Goal: Task Accomplishment & Management: Complete application form

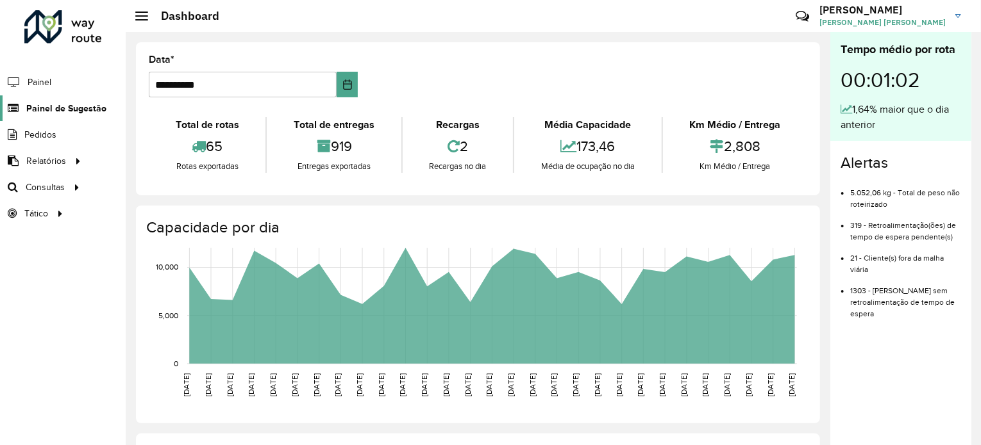
click at [66, 108] on span "Painel de Sugestão" at bounding box center [66, 108] width 80 height 13
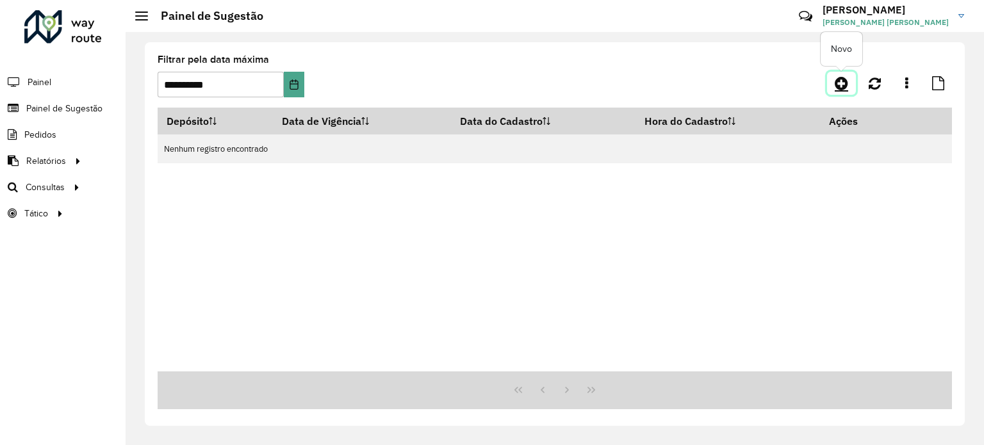
click at [838, 84] on icon at bounding box center [841, 83] width 13 height 15
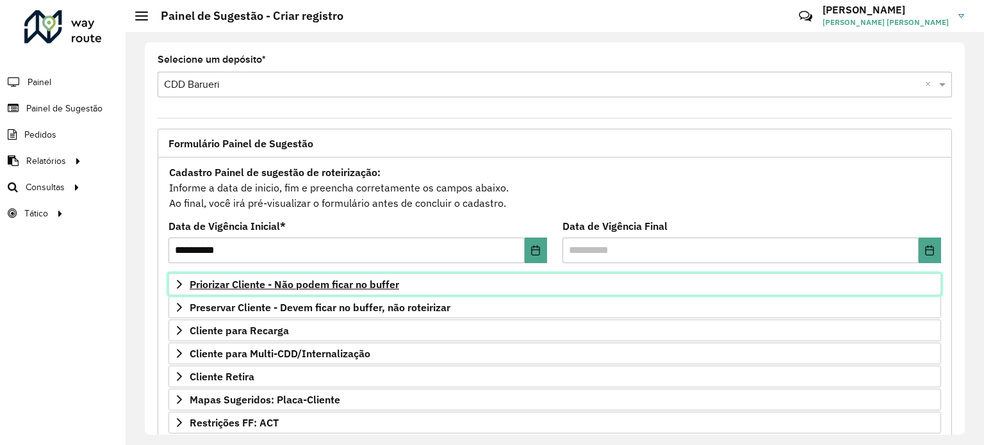
click at [342, 286] on span "Priorizar Cliente - Não podem ficar no buffer" at bounding box center [295, 284] width 210 height 10
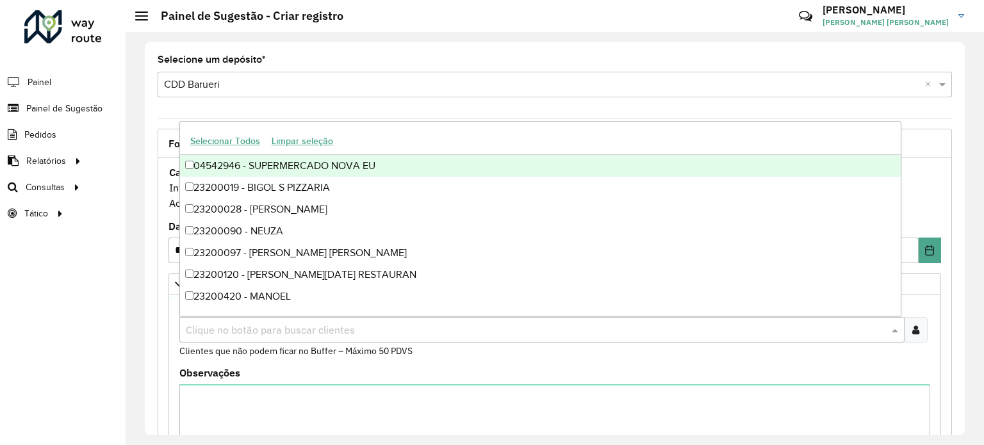
click at [325, 333] on input "text" at bounding box center [536, 330] width 706 height 15
paste input "*****"
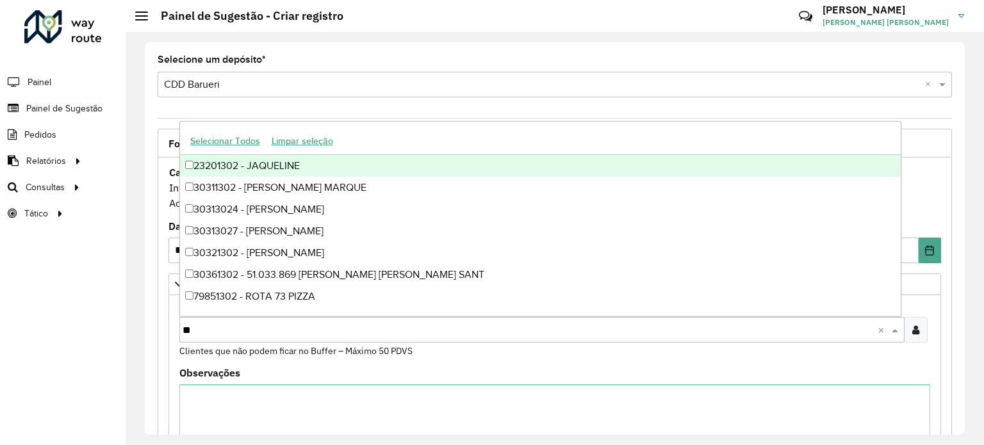
type input "*"
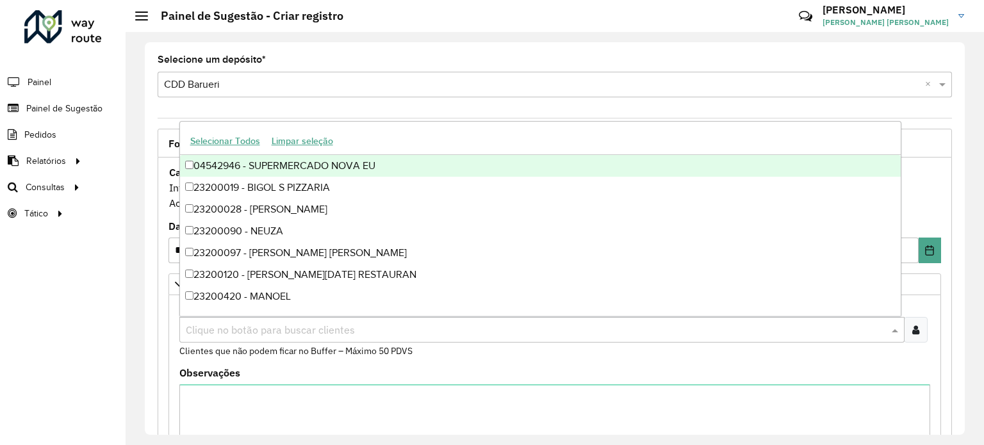
click at [321, 363] on formly-field "Clientes Clique no botão para buscar clientes Clientes que não podem ficar no B…" at bounding box center [555, 334] width 766 height 67
